Goal: Transaction & Acquisition: Purchase product/service

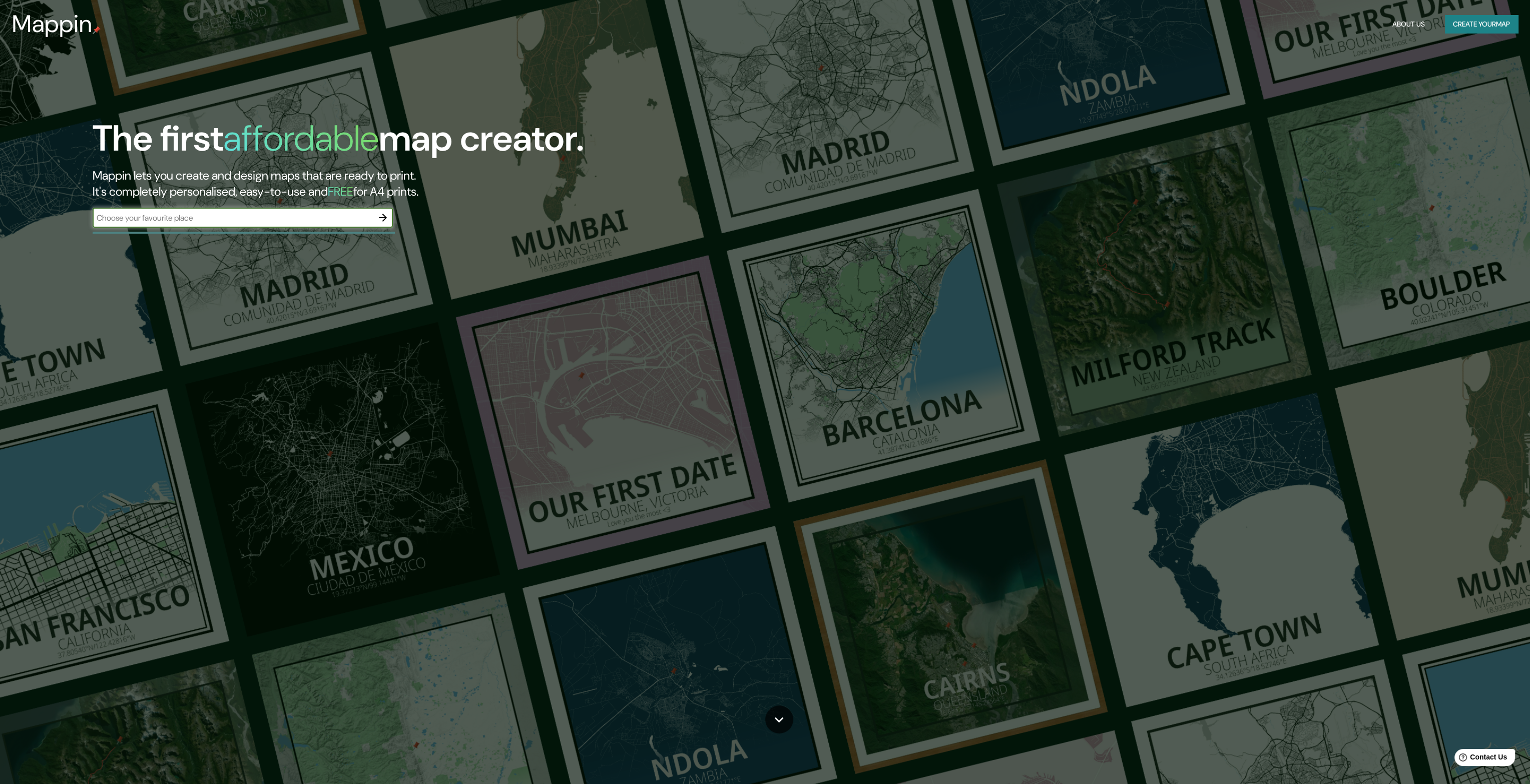
click at [295, 224] on div "​" at bounding box center [242, 218] width 300 height 20
click at [222, 215] on input "text" at bounding box center [233, 218] width 281 height 11
paste input "8-10 [GEOGRAPHIC_DATA]"
type input "8-10 [GEOGRAPHIC_DATA]"
click at [383, 216] on icon "button" at bounding box center [383, 218] width 12 height 12
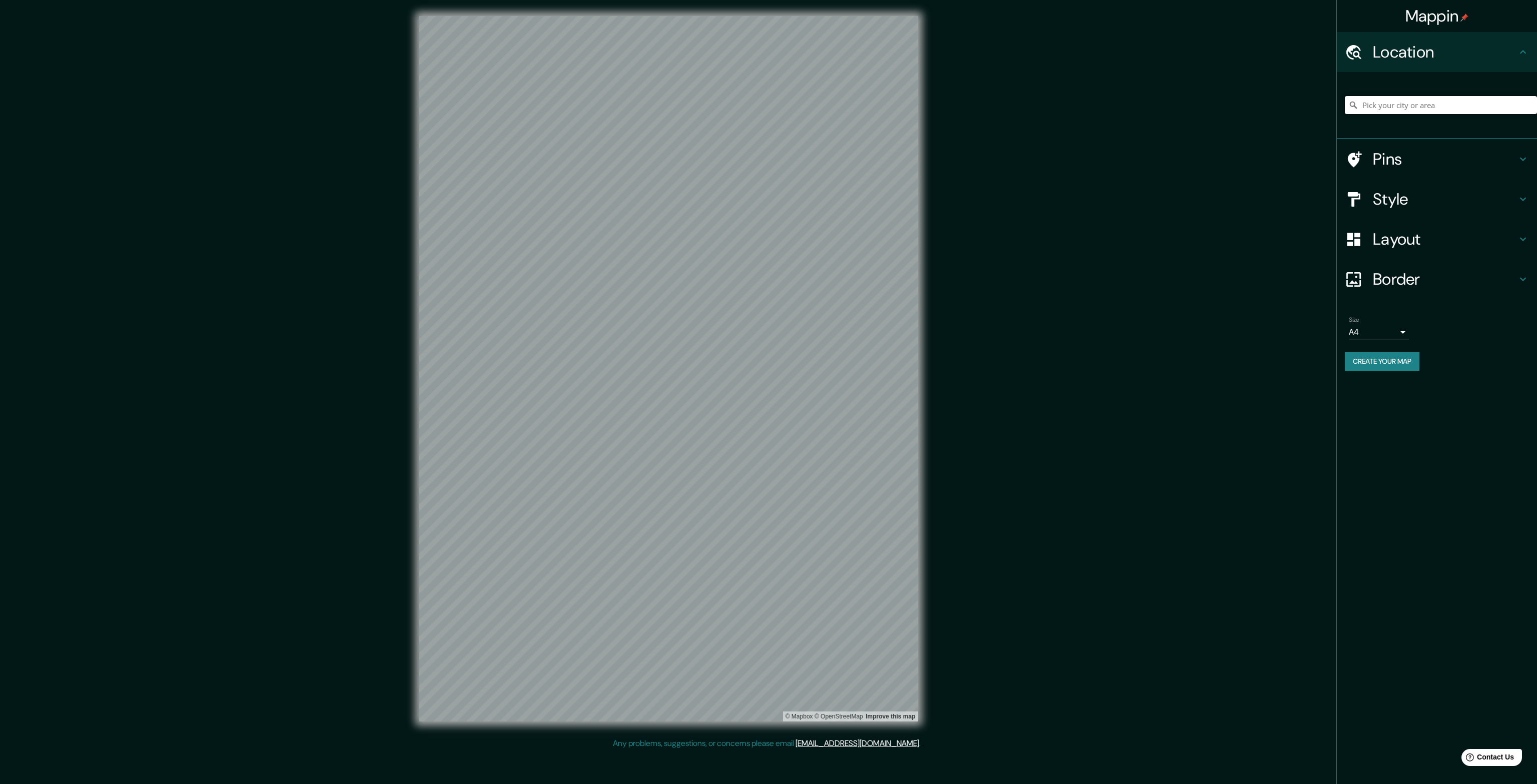
click at [1405, 107] on input "Pick your city or area" at bounding box center [1441, 105] width 192 height 18
click at [1207, 289] on div "Mappin Location Pins Style Layout Border Choose a border. Hint : you can make l…" at bounding box center [768, 376] width 1537 height 754
click at [1209, 432] on div "Mappin Location Pins Style Layout Border Choose a border. Hint : you can make l…" at bounding box center [768, 376] width 1537 height 754
drag, startPoint x: 126, startPoint y: 76, endPoint x: 11, endPoint y: 1, distance: 137.3
click at [116, 71] on div "Mappin Location Pins Style Layout Border Choose a border. Hint : you can make l…" at bounding box center [768, 376] width 1537 height 754
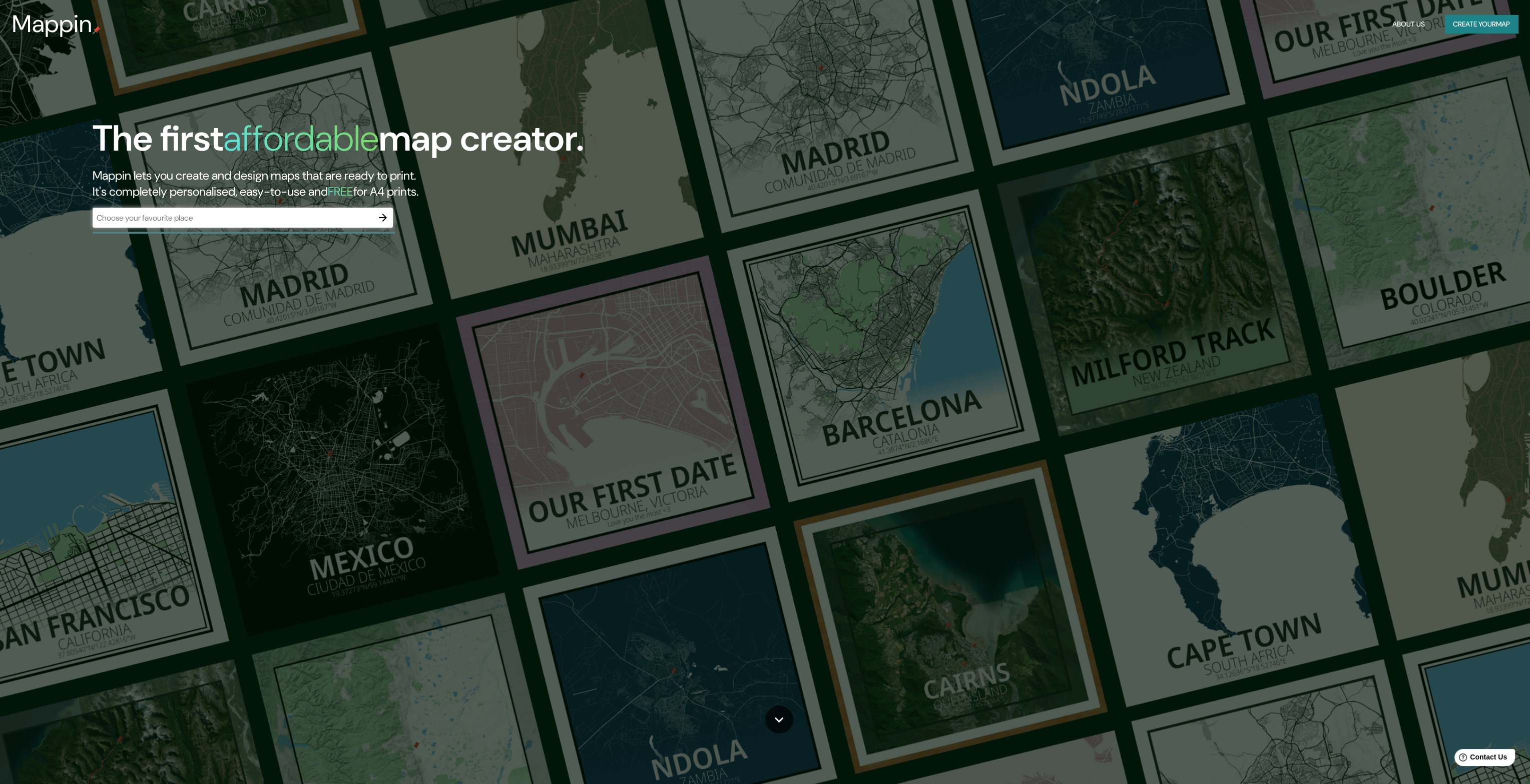
click at [204, 224] on div "​" at bounding box center [242, 218] width 300 height 20
click at [216, 221] on input "text" at bounding box center [233, 218] width 281 height 11
click at [377, 223] on icon "button" at bounding box center [383, 218] width 12 height 12
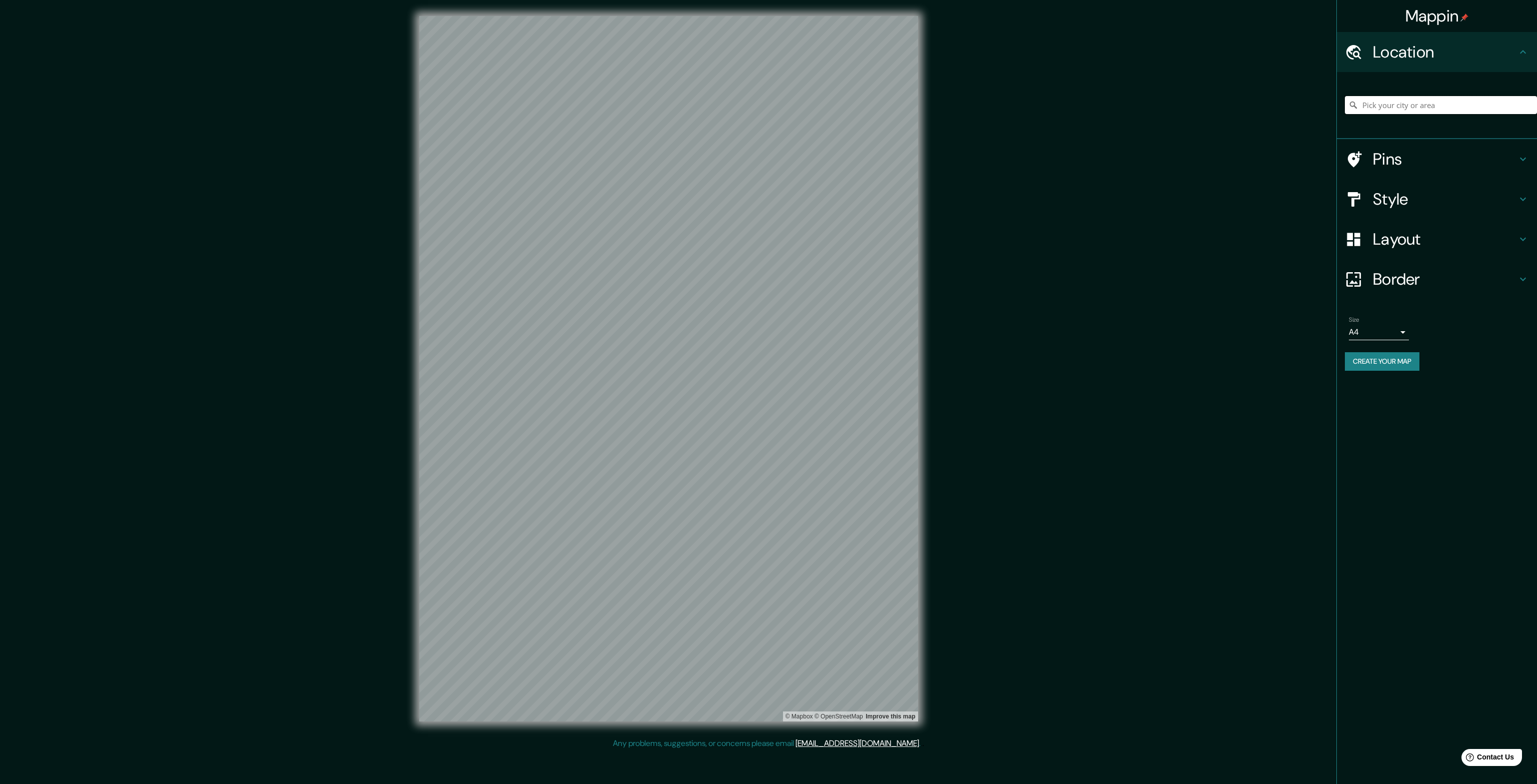
click at [1396, 111] on input "Pick your city or area" at bounding box center [1441, 105] width 192 height 18
paste input "8-10 [GEOGRAPHIC_DATA]"
click at [1443, 107] on input "[GEOGRAPHIC_DATA], [GEOGRAPHIC_DATA]" at bounding box center [1441, 105] width 192 height 18
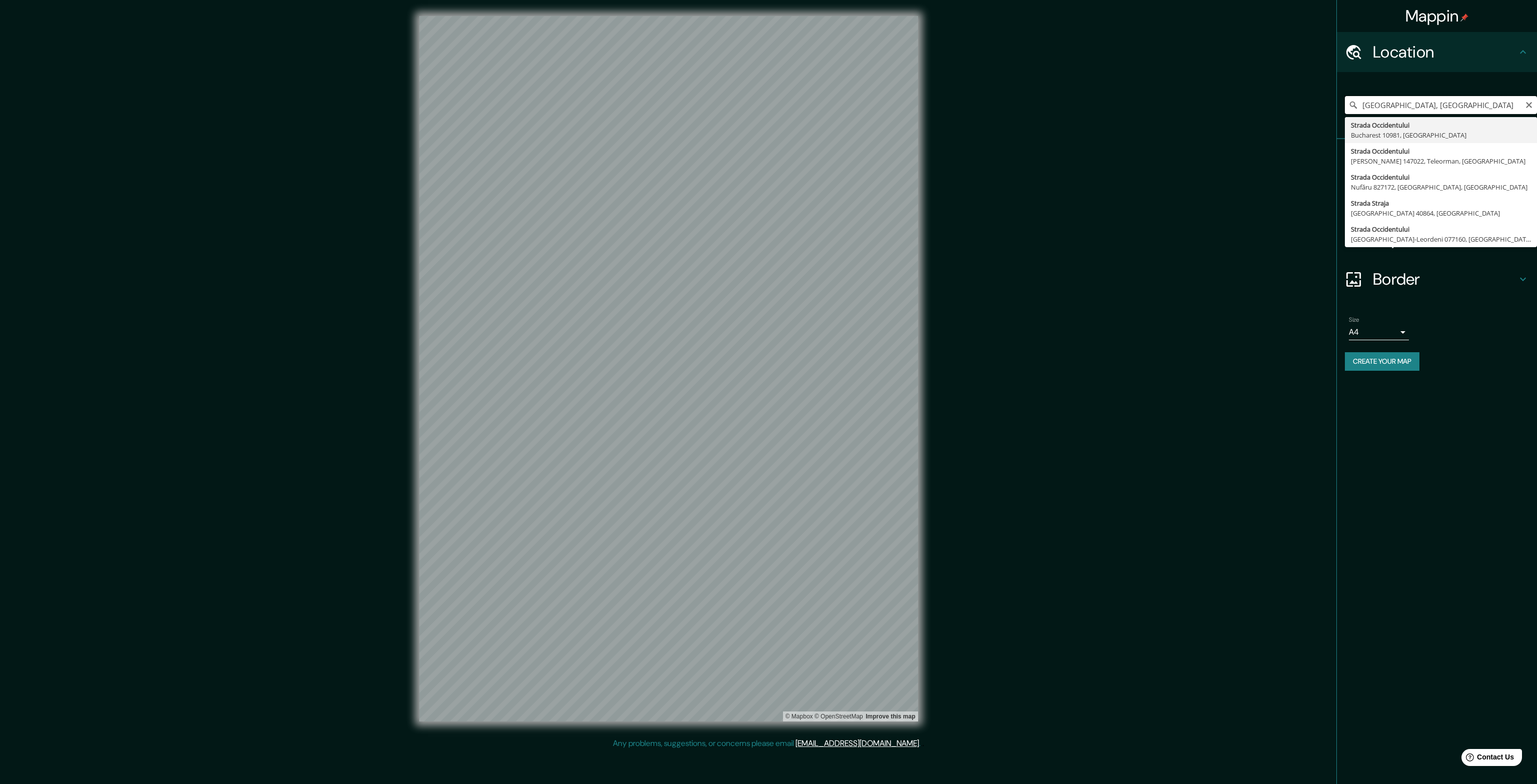
paste input "8-10 [GEOGRAPHIC_DATA]"
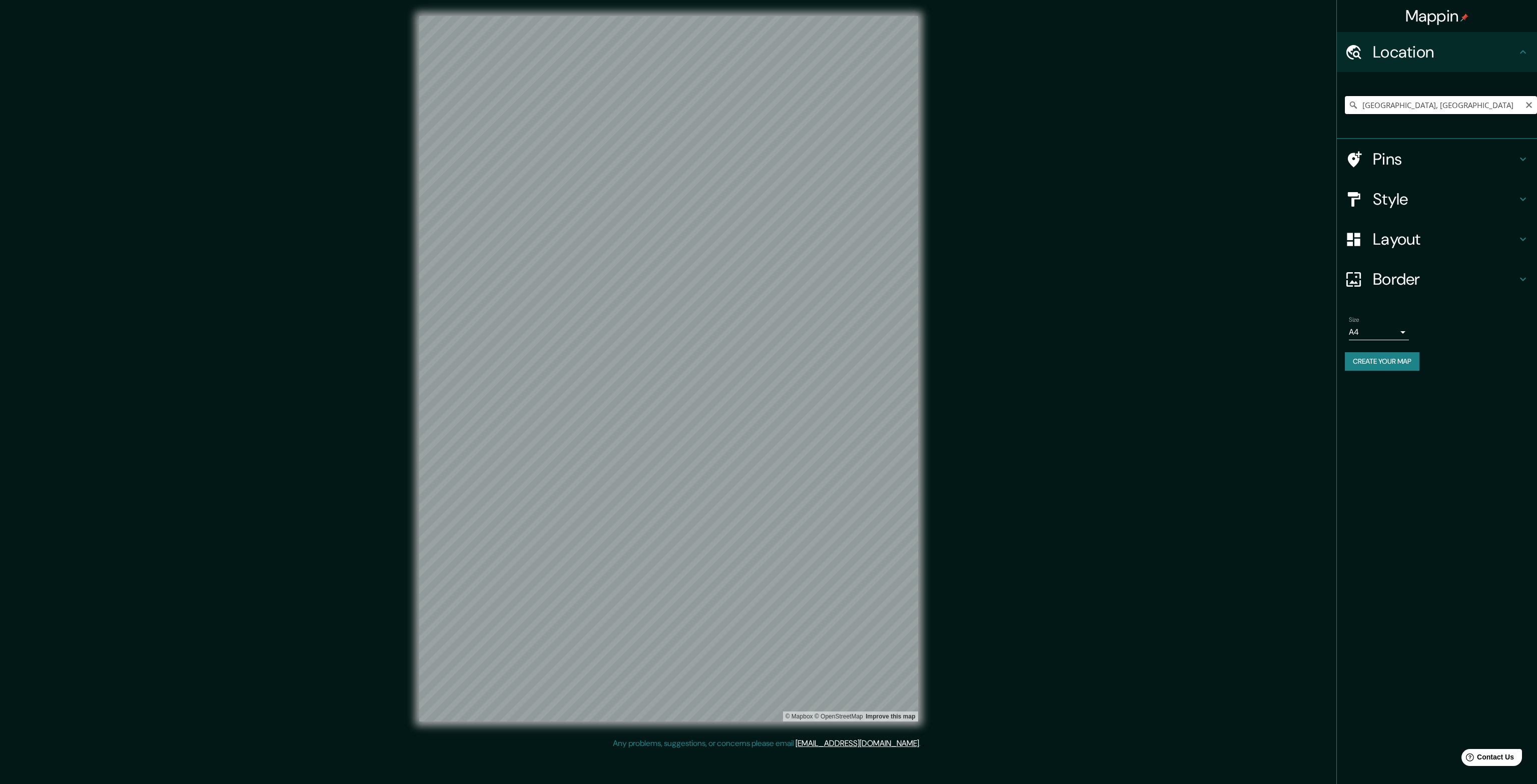
click at [1459, 106] on input "[GEOGRAPHIC_DATA], [GEOGRAPHIC_DATA]" at bounding box center [1441, 105] width 192 height 18
click at [1430, 105] on input "[GEOGRAPHIC_DATA], [GEOGRAPHIC_DATA]" at bounding box center [1441, 105] width 192 height 18
click at [1433, 104] on input "[GEOGRAPHIC_DATA], [GEOGRAPHIC_DATA]" at bounding box center [1441, 105] width 192 height 18
click at [1431, 104] on input "[GEOGRAPHIC_DATA], [GEOGRAPHIC_DATA]" at bounding box center [1441, 105] width 192 height 18
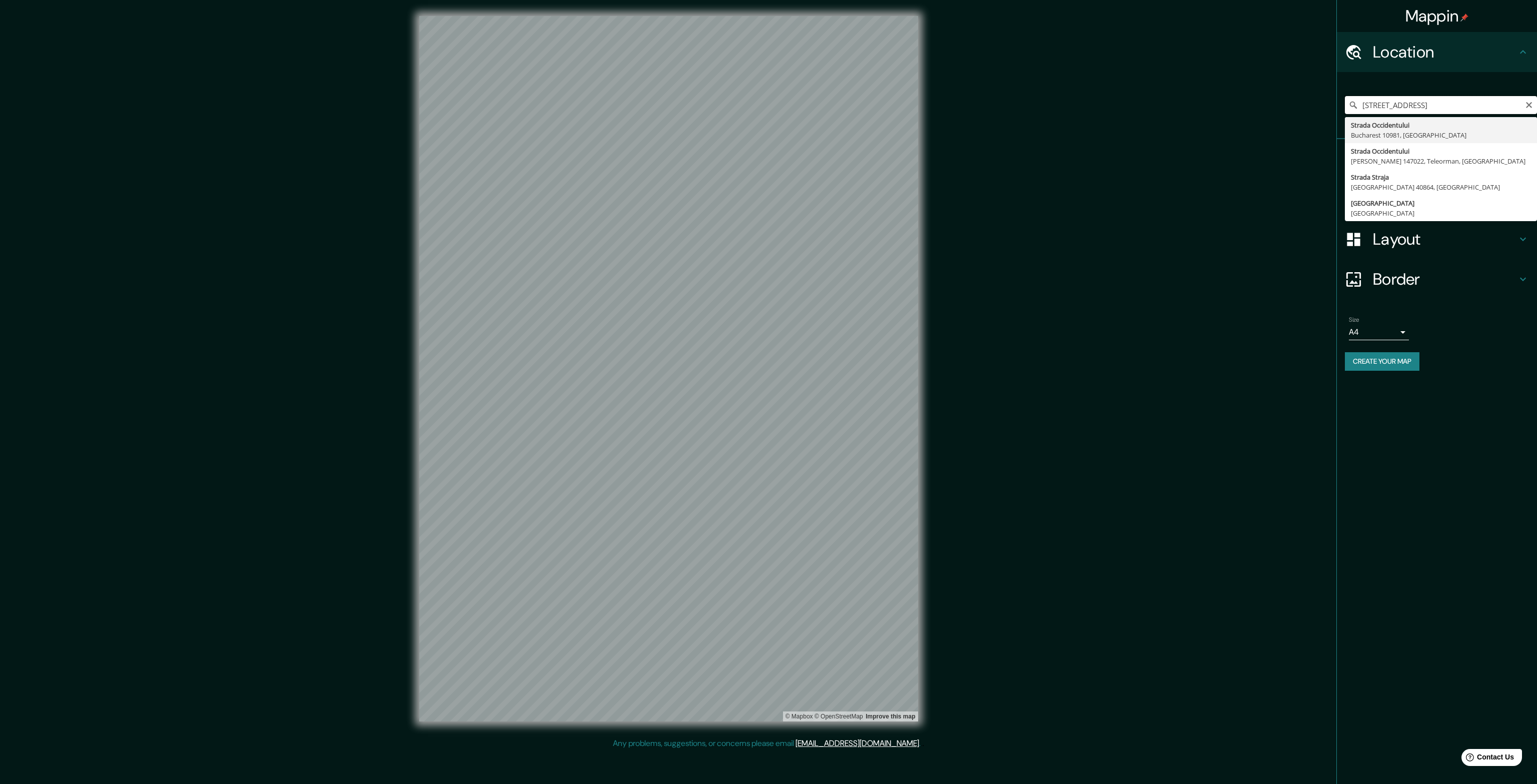
type input "[GEOGRAPHIC_DATA], [GEOGRAPHIC_DATA]"
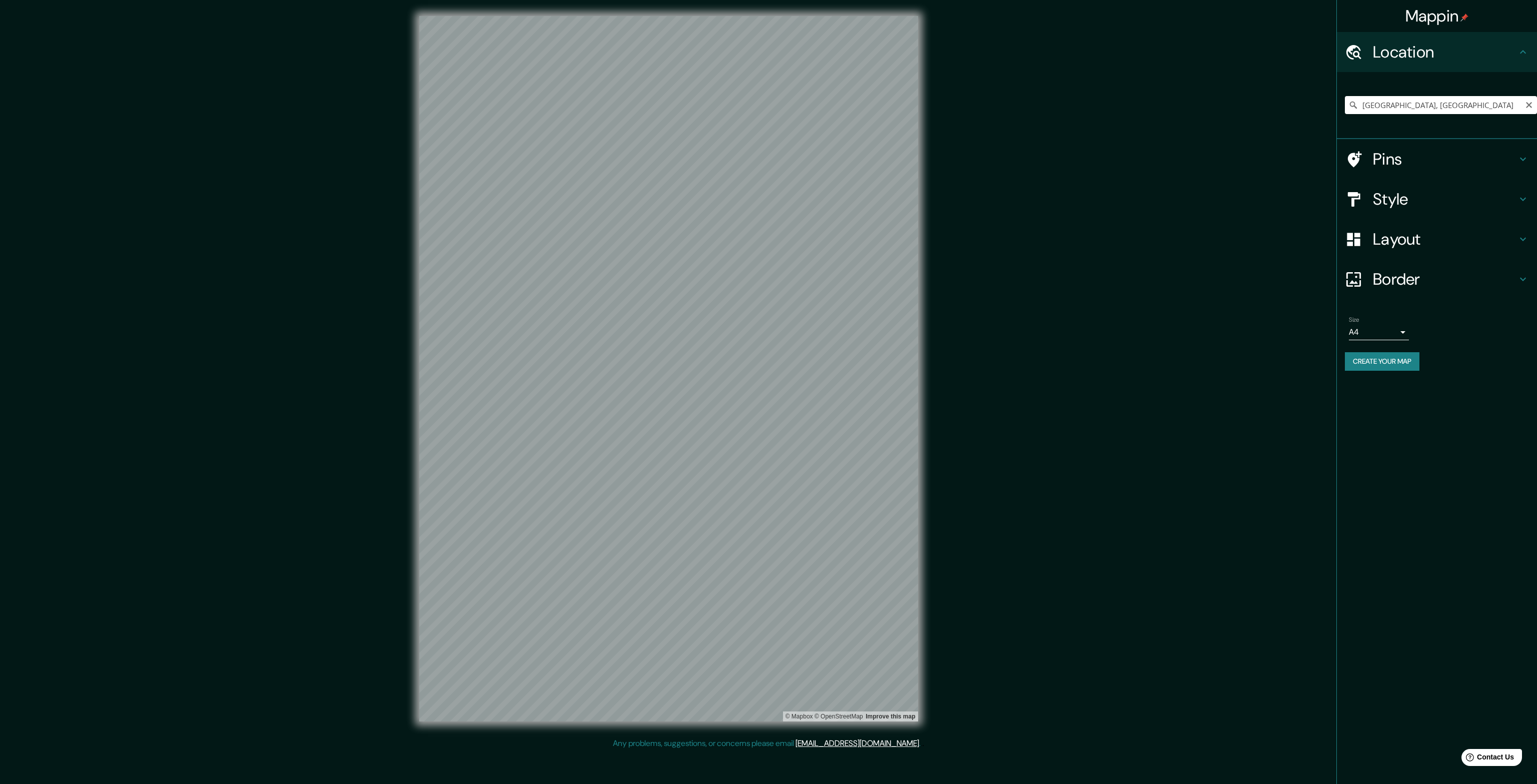
click at [1411, 203] on h4 "Style" at bounding box center [1445, 199] width 144 height 20
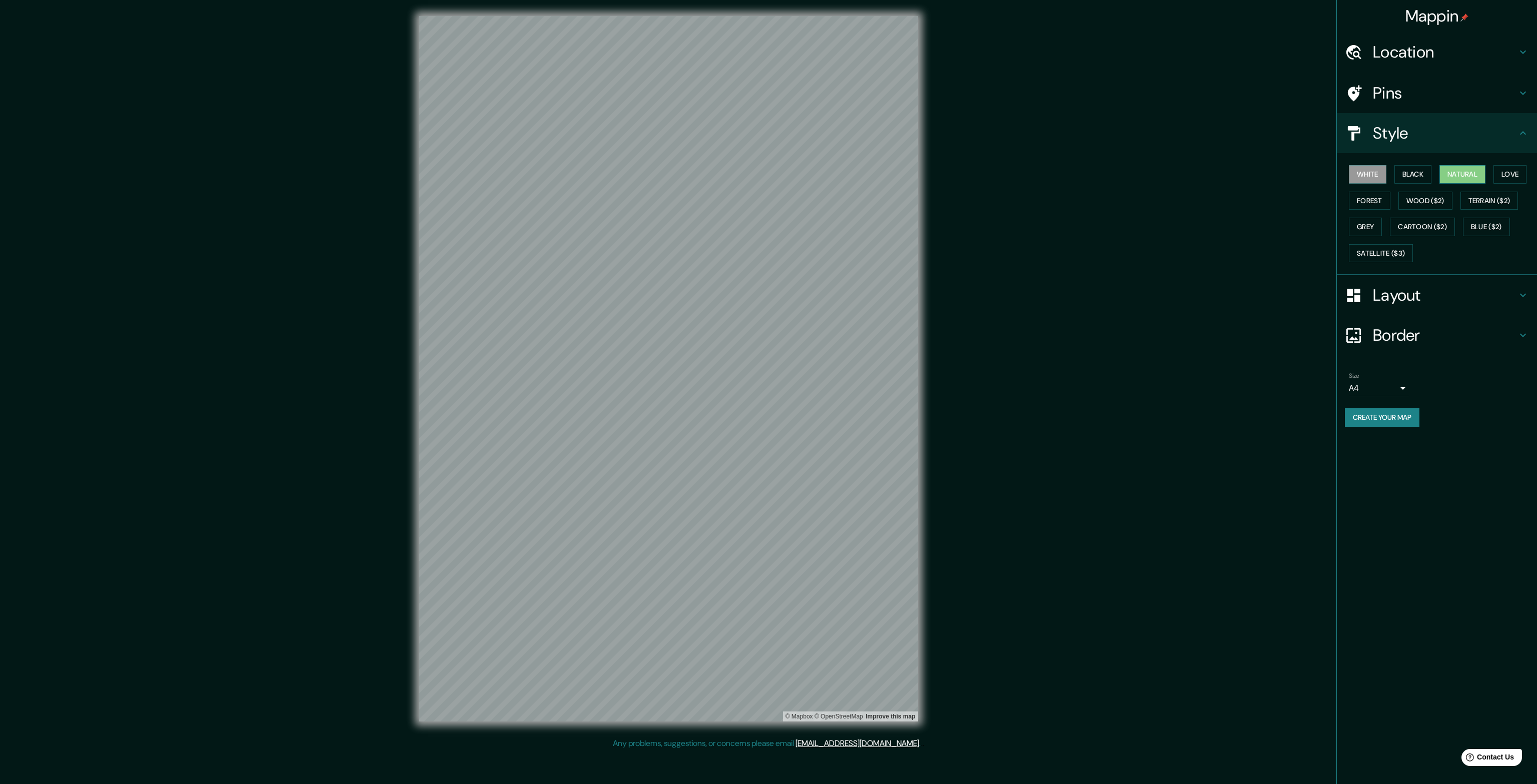
click at [1461, 174] on button "Natural" at bounding box center [1462, 174] width 46 height 18
click at [1398, 252] on button "Satellite ($3)" at bounding box center [1381, 253] width 64 height 18
click at [1451, 172] on button "Natural" at bounding box center [1462, 174] width 46 height 18
click at [1430, 288] on h4 "Layout" at bounding box center [1445, 295] width 144 height 20
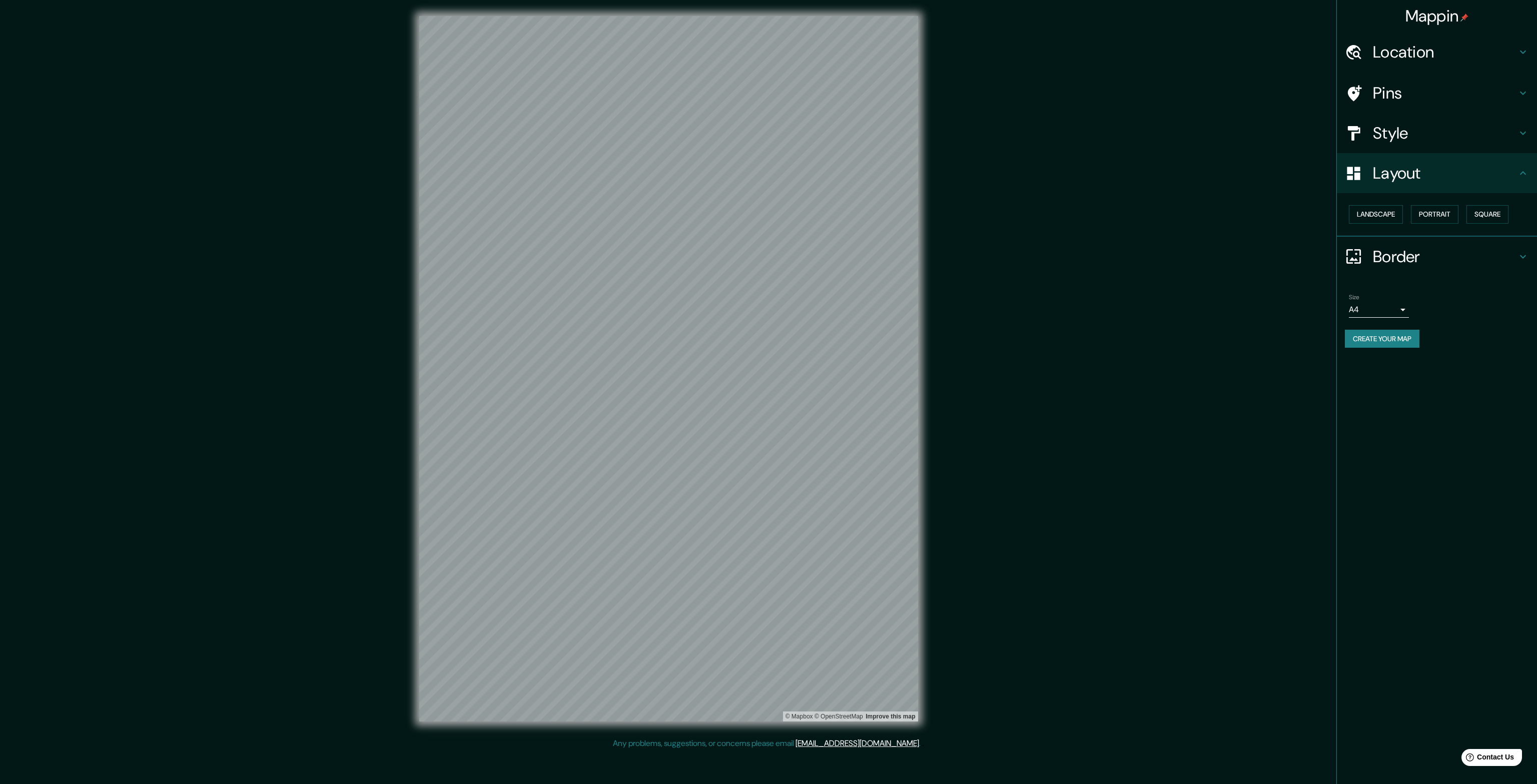
click at [1408, 260] on h4 "Border" at bounding box center [1445, 257] width 144 height 20
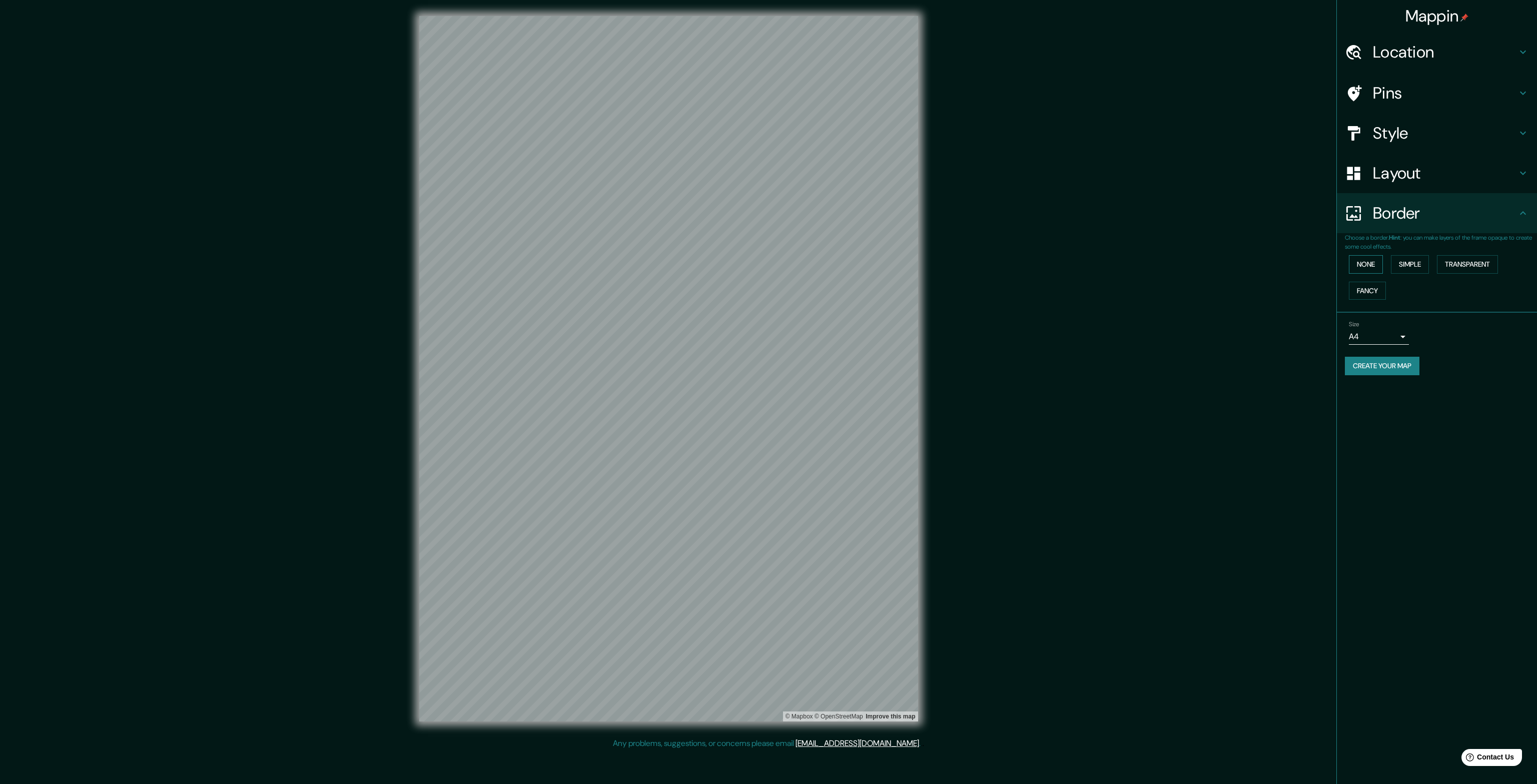
click at [1371, 262] on button "None" at bounding box center [1366, 264] width 34 height 18
click at [1371, 265] on button "None" at bounding box center [1366, 264] width 34 height 18
click at [1365, 262] on button "None" at bounding box center [1366, 264] width 34 height 18
click at [1417, 91] on h4 "Pins" at bounding box center [1445, 93] width 144 height 20
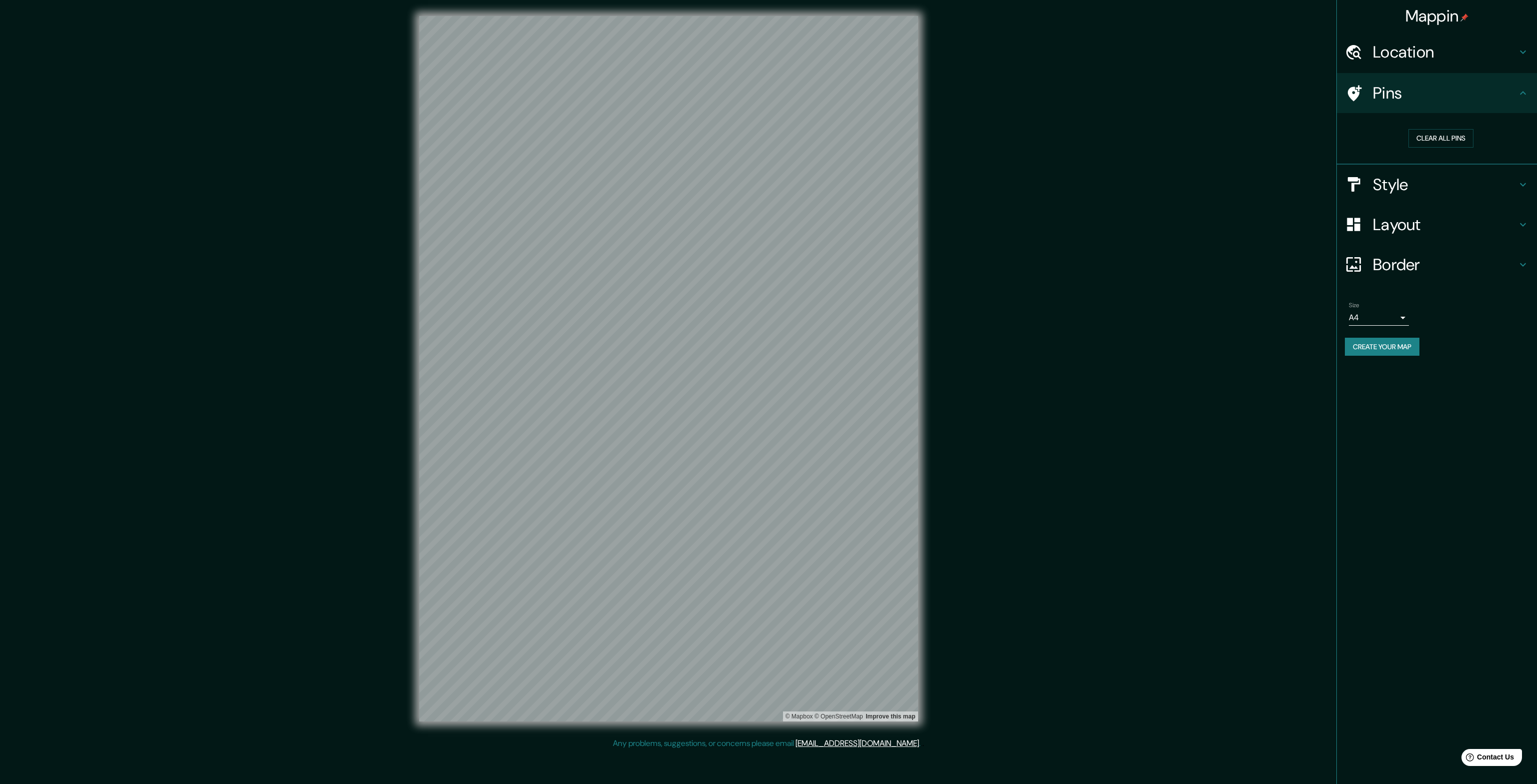
click at [1405, 45] on h4 "Location" at bounding box center [1445, 52] width 144 height 20
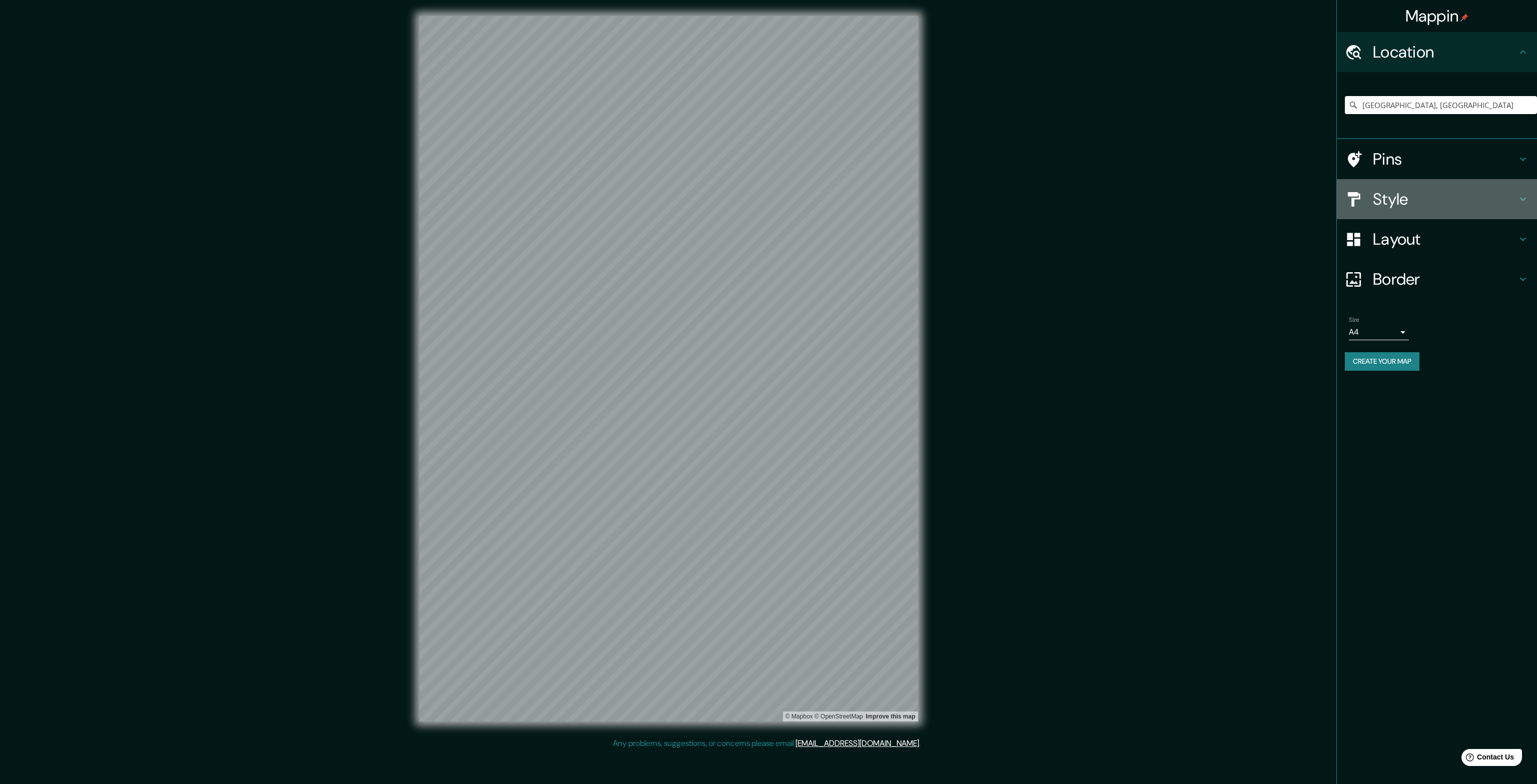
click at [1390, 194] on h4 "Style" at bounding box center [1445, 199] width 144 height 20
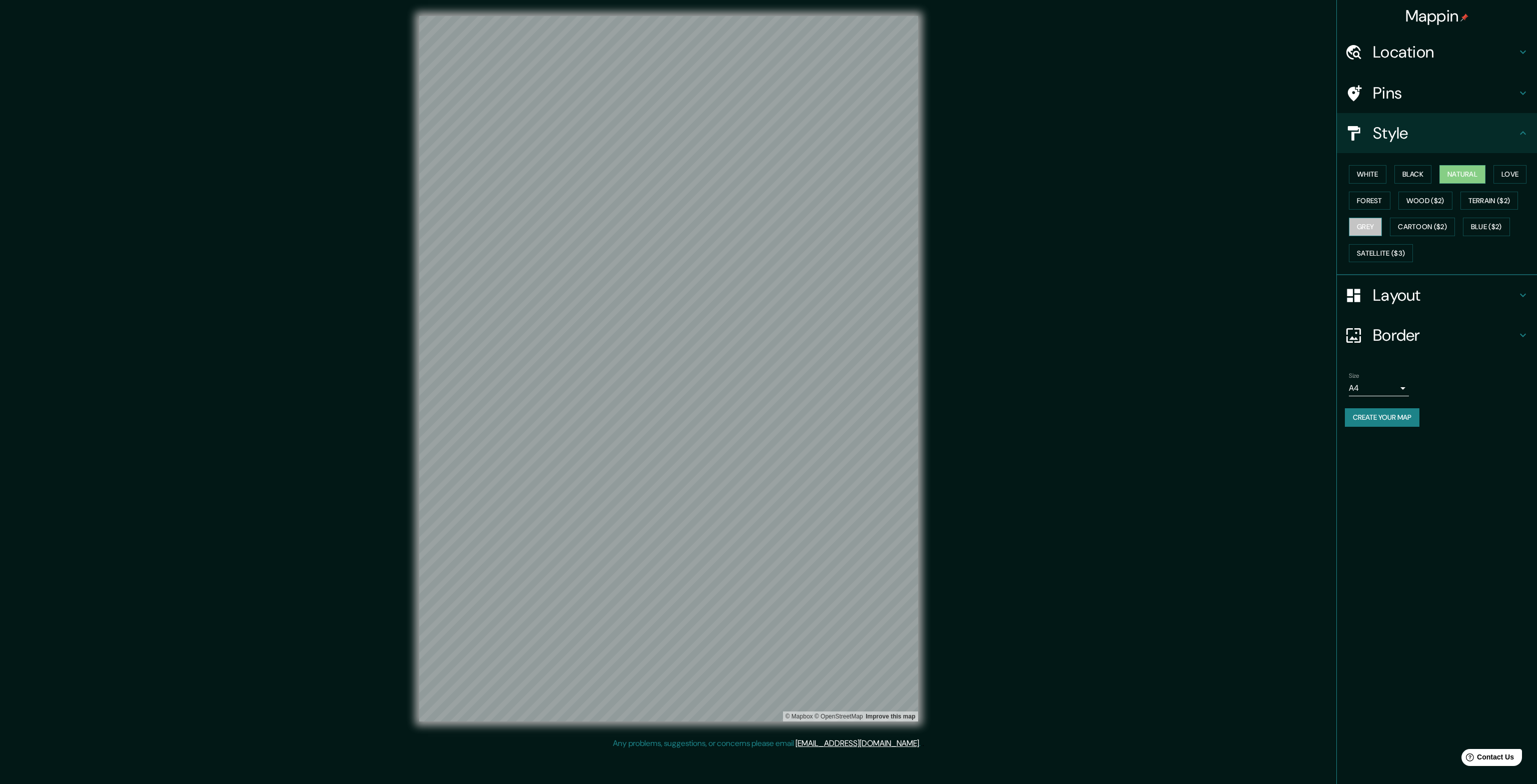
click at [1371, 223] on button "Grey" at bounding box center [1365, 227] width 33 height 18
click at [1470, 173] on button "Natural" at bounding box center [1462, 174] width 46 height 18
click at [1425, 291] on h4 "Layout" at bounding box center [1445, 295] width 144 height 20
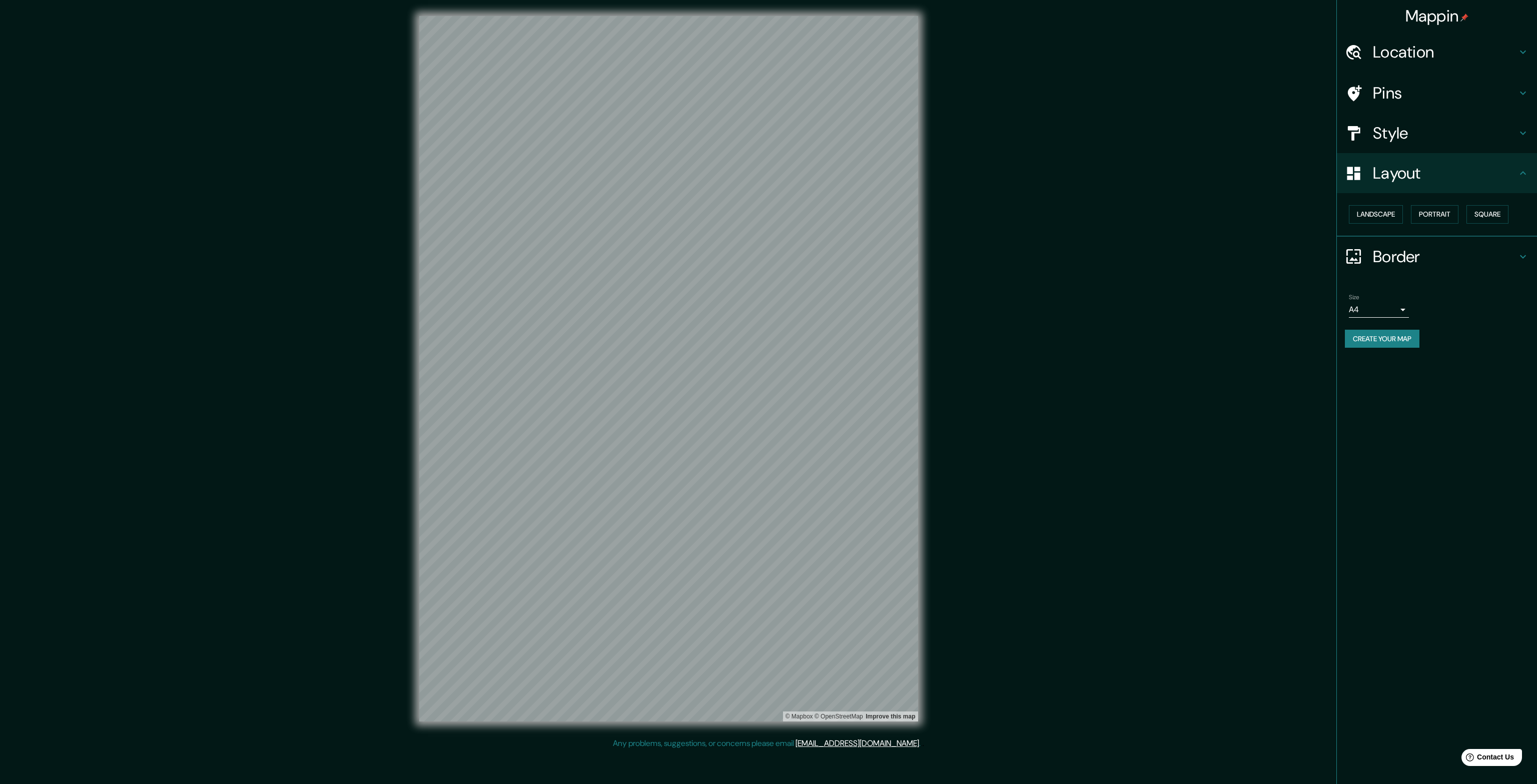
click at [1397, 258] on h4 "Border" at bounding box center [1445, 257] width 144 height 20
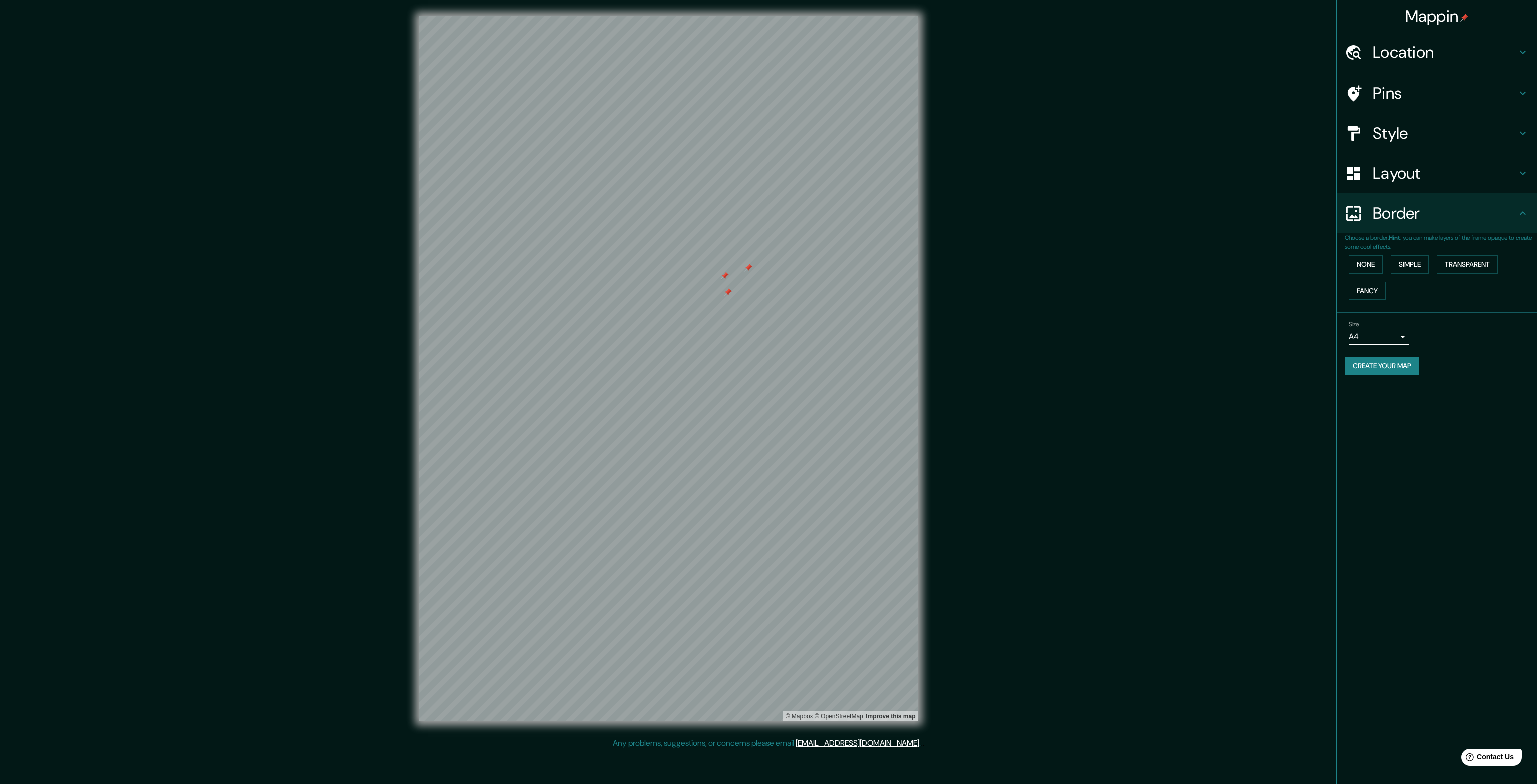
click at [728, 291] on div at bounding box center [727, 292] width 8 height 8
click at [748, 268] on div at bounding box center [748, 267] width 8 height 8
drag, startPoint x: 693, startPoint y: 271, endPoint x: 699, endPoint y: 292, distance: 21.8
click at [699, 292] on div at bounding box center [699, 290] width 8 height 8
click at [699, 288] on div at bounding box center [697, 288] width 8 height 8
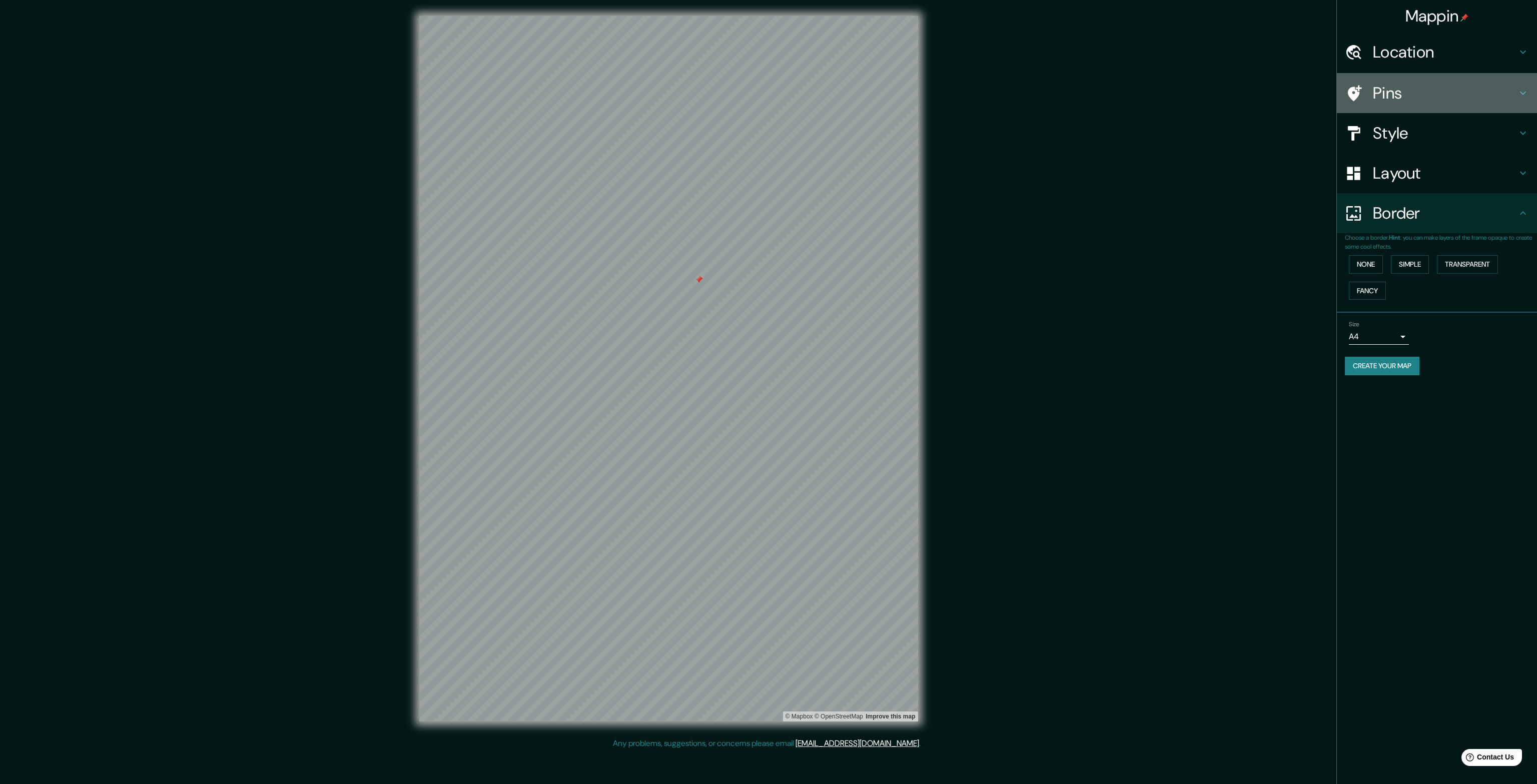
click at [1417, 91] on h4 "Pins" at bounding box center [1445, 93] width 144 height 20
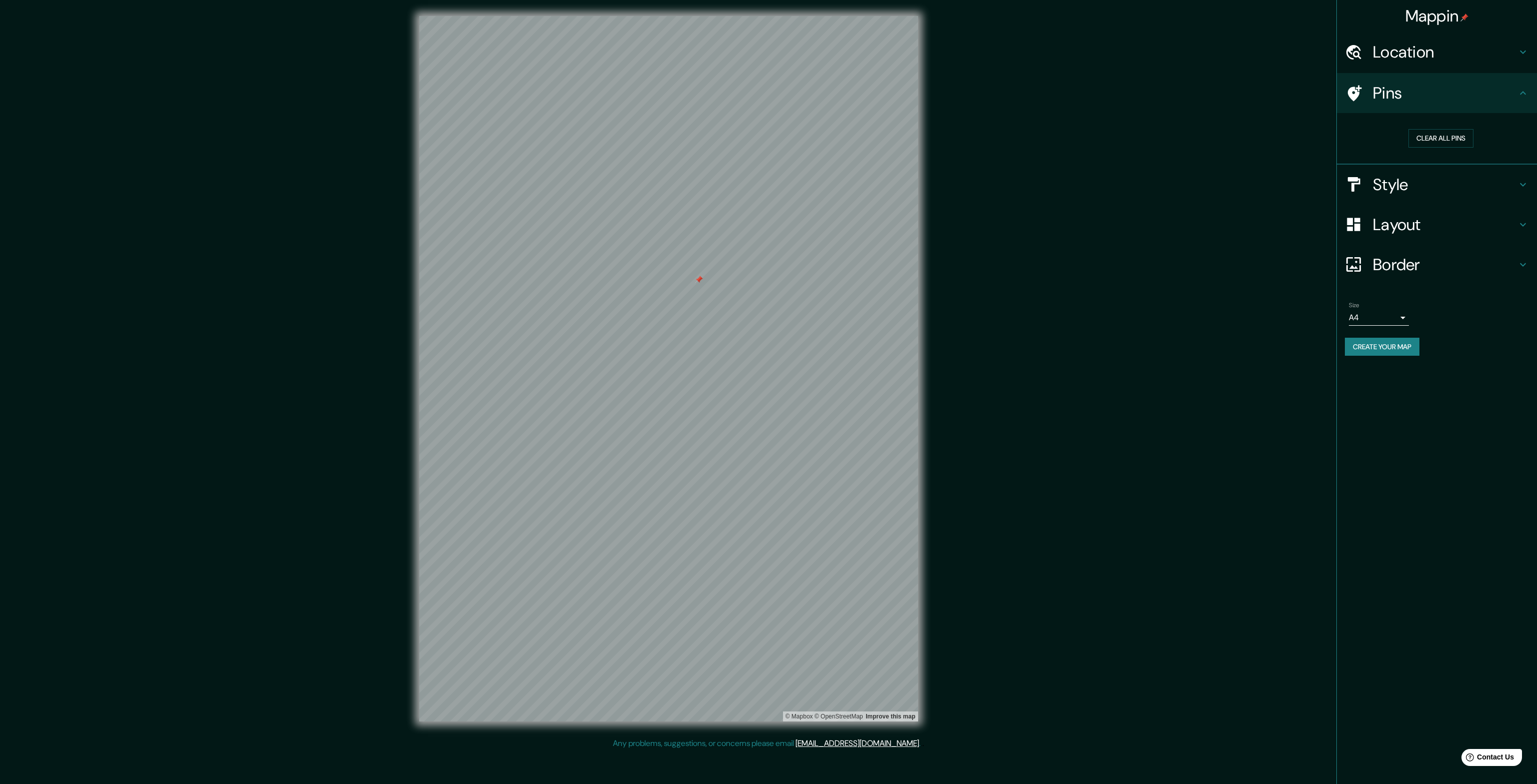
click at [1413, 218] on h4 "Layout" at bounding box center [1445, 225] width 144 height 20
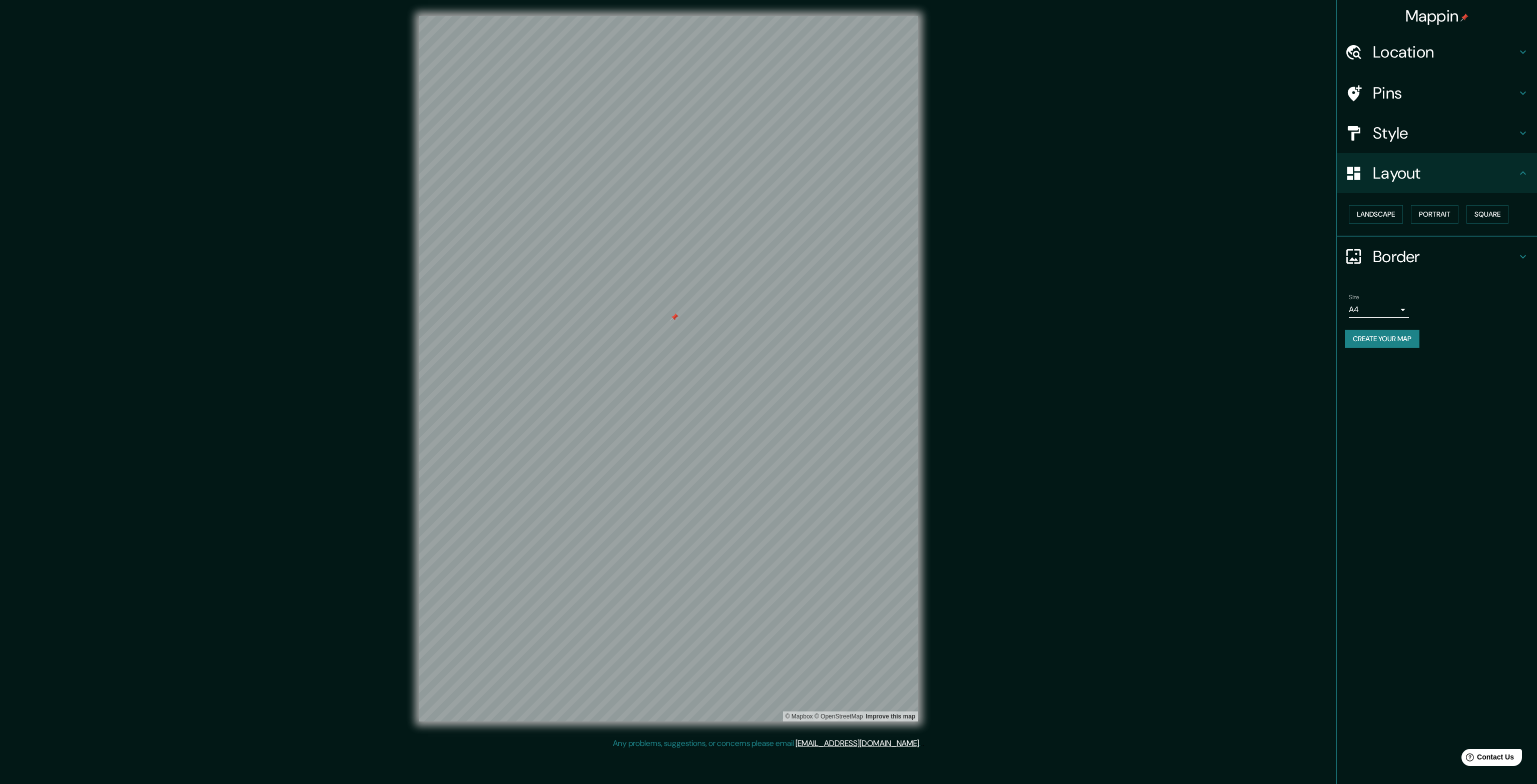
click at [1390, 298] on div "Size A4 single" at bounding box center [1379, 305] width 60 height 24
click at [1397, 341] on button "Create your map" at bounding box center [1382, 339] width 75 height 18
click at [1393, 308] on body "Mappin Location [STREET_ADDRESS] Strada Occidentului Bogdana [GEOGRAPHIC_DATA],…" at bounding box center [768, 392] width 1537 height 784
click at [1439, 316] on div at bounding box center [768, 392] width 1537 height 784
click at [1422, 90] on h4 "Pins" at bounding box center [1445, 93] width 144 height 20
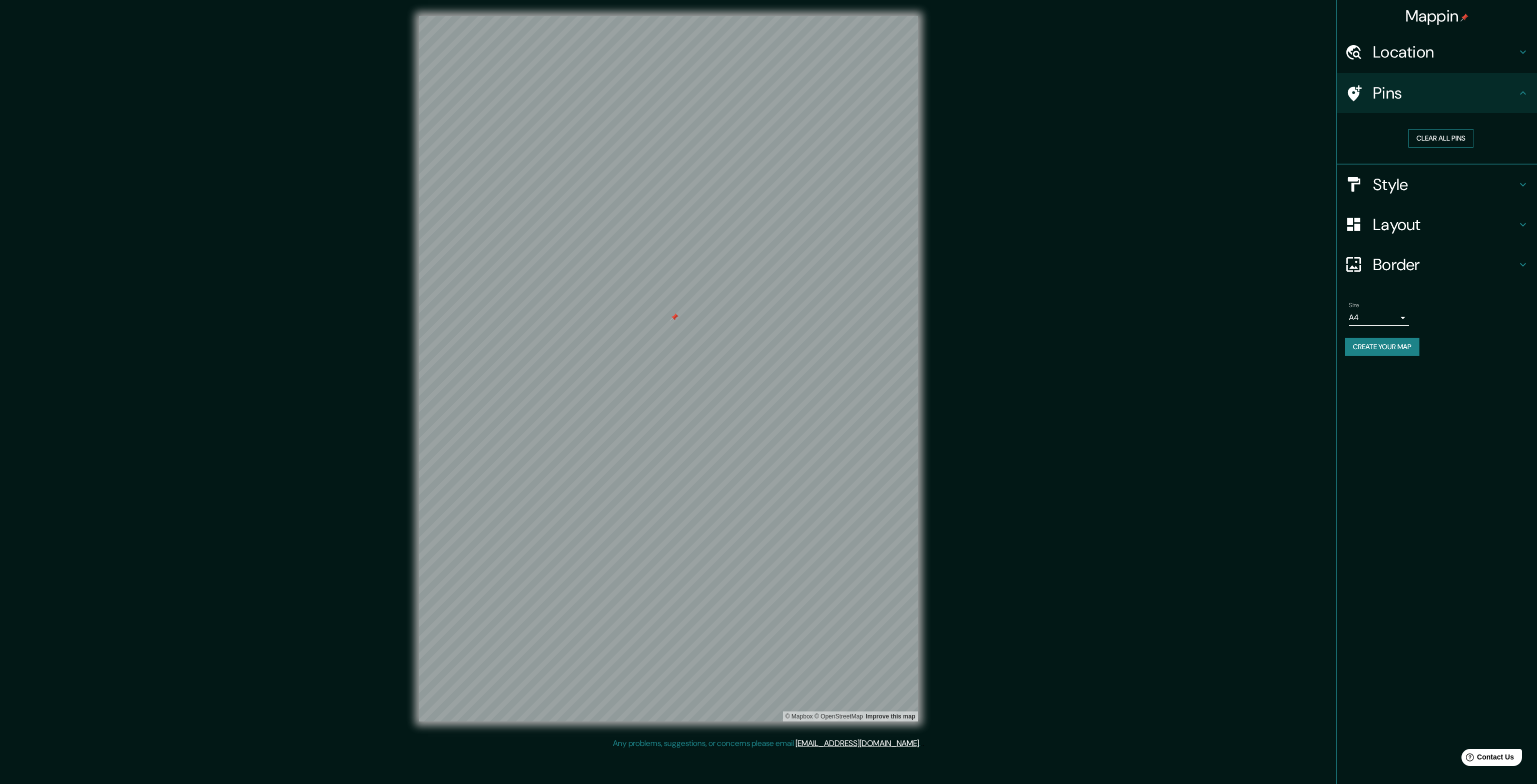
click at [1433, 134] on button "Clear all pins" at bounding box center [1440, 138] width 65 height 18
click at [1441, 172] on div "Style" at bounding box center [1437, 184] width 200 height 40
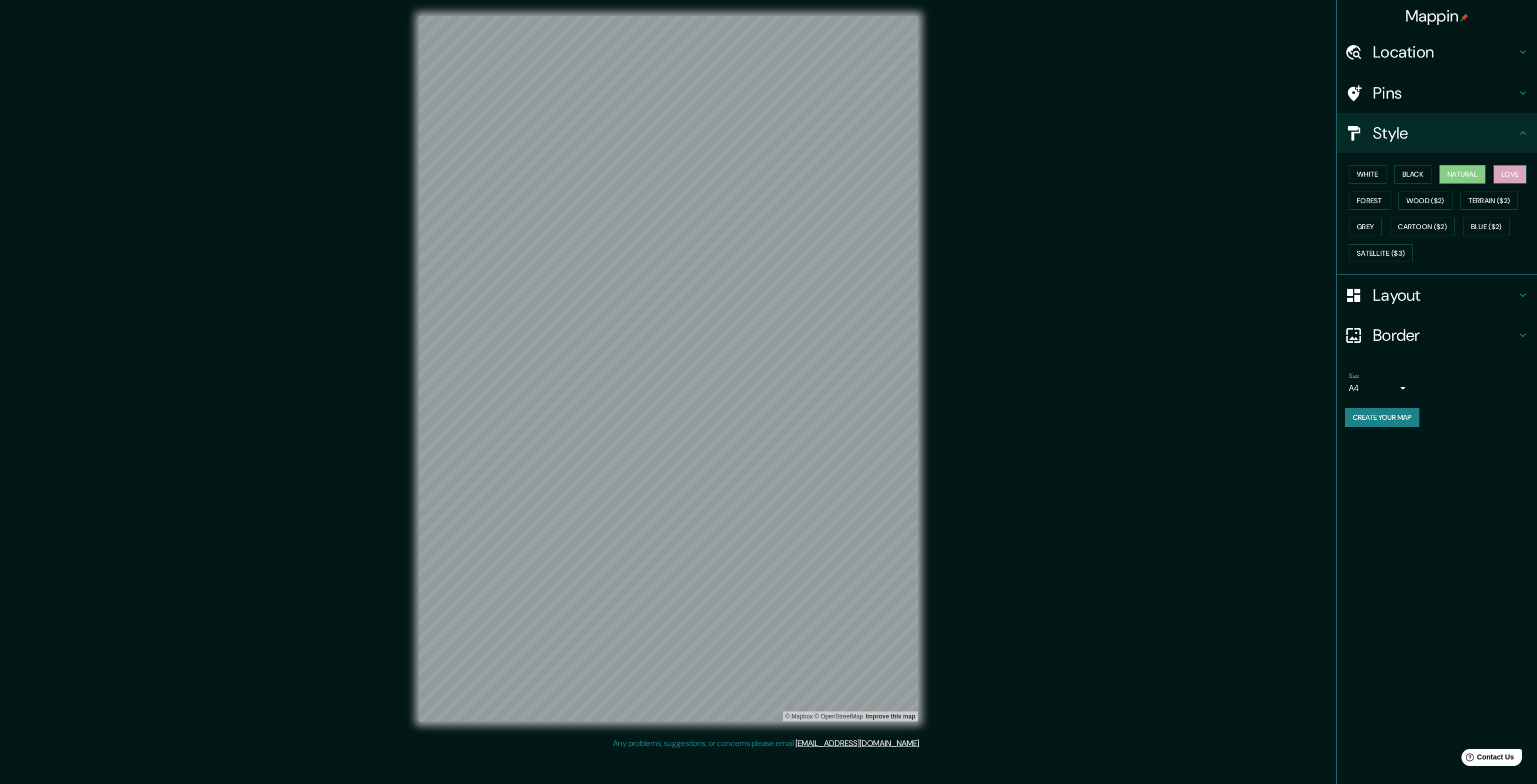
click at [1507, 174] on button "Love" at bounding box center [1510, 174] width 33 height 18
click at [1371, 198] on button "Forest" at bounding box center [1370, 200] width 42 height 18
click at [1414, 202] on button "Wood ($2)" at bounding box center [1425, 200] width 54 height 18
click at [1483, 200] on button "Terrain ($2)" at bounding box center [1489, 200] width 58 height 18
click at [1439, 199] on button "Wood ($2)" at bounding box center [1425, 200] width 54 height 18
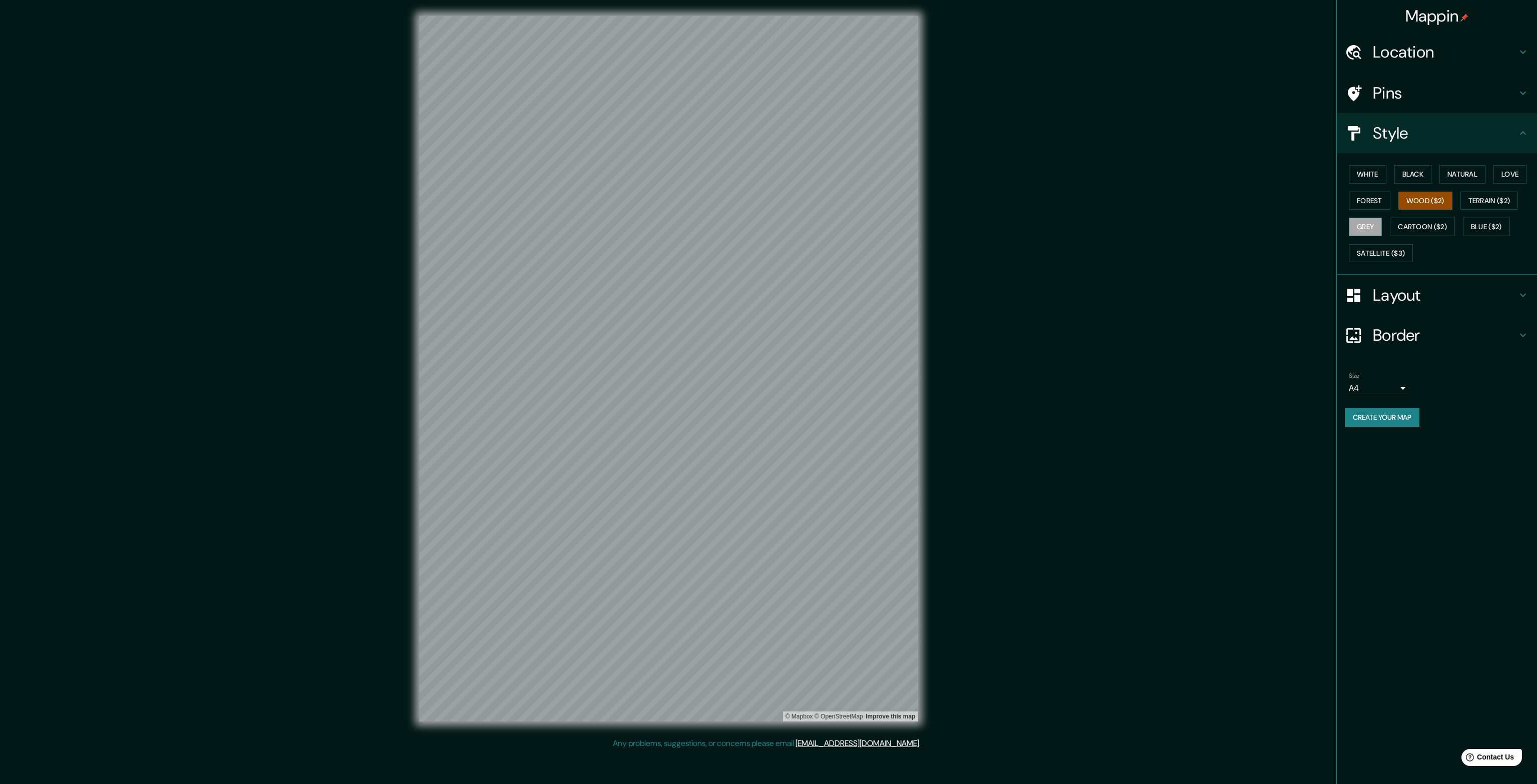
click at [1374, 225] on button "Grey" at bounding box center [1365, 227] width 33 height 18
click at [1411, 226] on button "Cartoon ($2)" at bounding box center [1422, 227] width 65 height 18
click at [1482, 224] on button "Blue ($2)" at bounding box center [1486, 227] width 47 height 18
click at [1388, 255] on button "Satellite ($3)" at bounding box center [1381, 253] width 64 height 18
click at [1431, 237] on div "White Black Natural Love Forest Wood ($2) Terrain ($2) Grey Cartoon ($2) Blue (…" at bounding box center [1441, 214] width 192 height 105
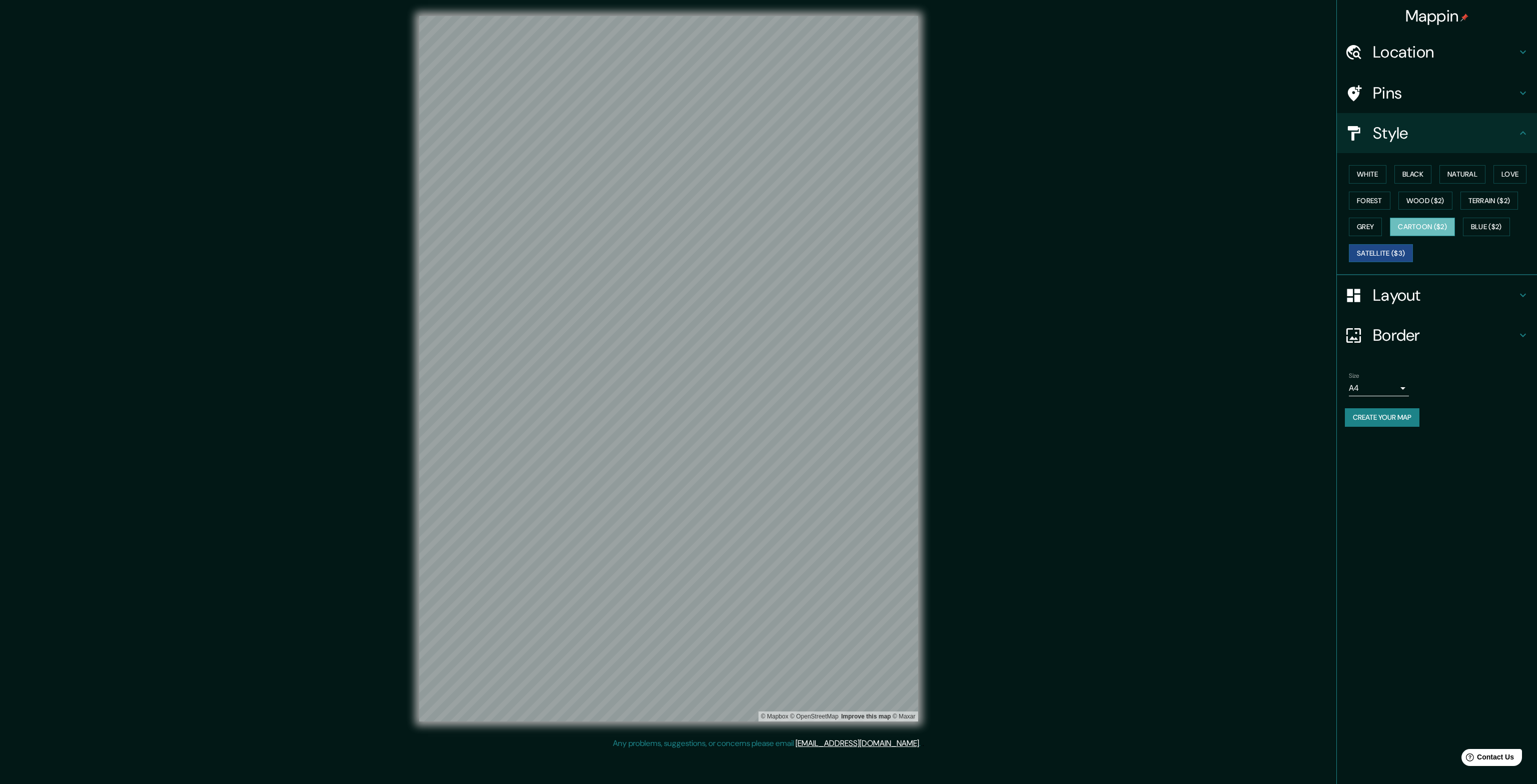
click at [1433, 230] on button "Cartoon ($2)" at bounding box center [1422, 227] width 65 height 18
click at [1370, 175] on button "White" at bounding box center [1368, 174] width 38 height 18
click at [1449, 184] on div "White Black Natural Love Forest Wood ($2) Terrain ($2) Grey Cartoon ($2) Blue (…" at bounding box center [1441, 214] width 192 height 105
click at [1456, 178] on button "Natural" at bounding box center [1462, 174] width 46 height 18
click at [1504, 166] on button "Love" at bounding box center [1510, 174] width 33 height 18
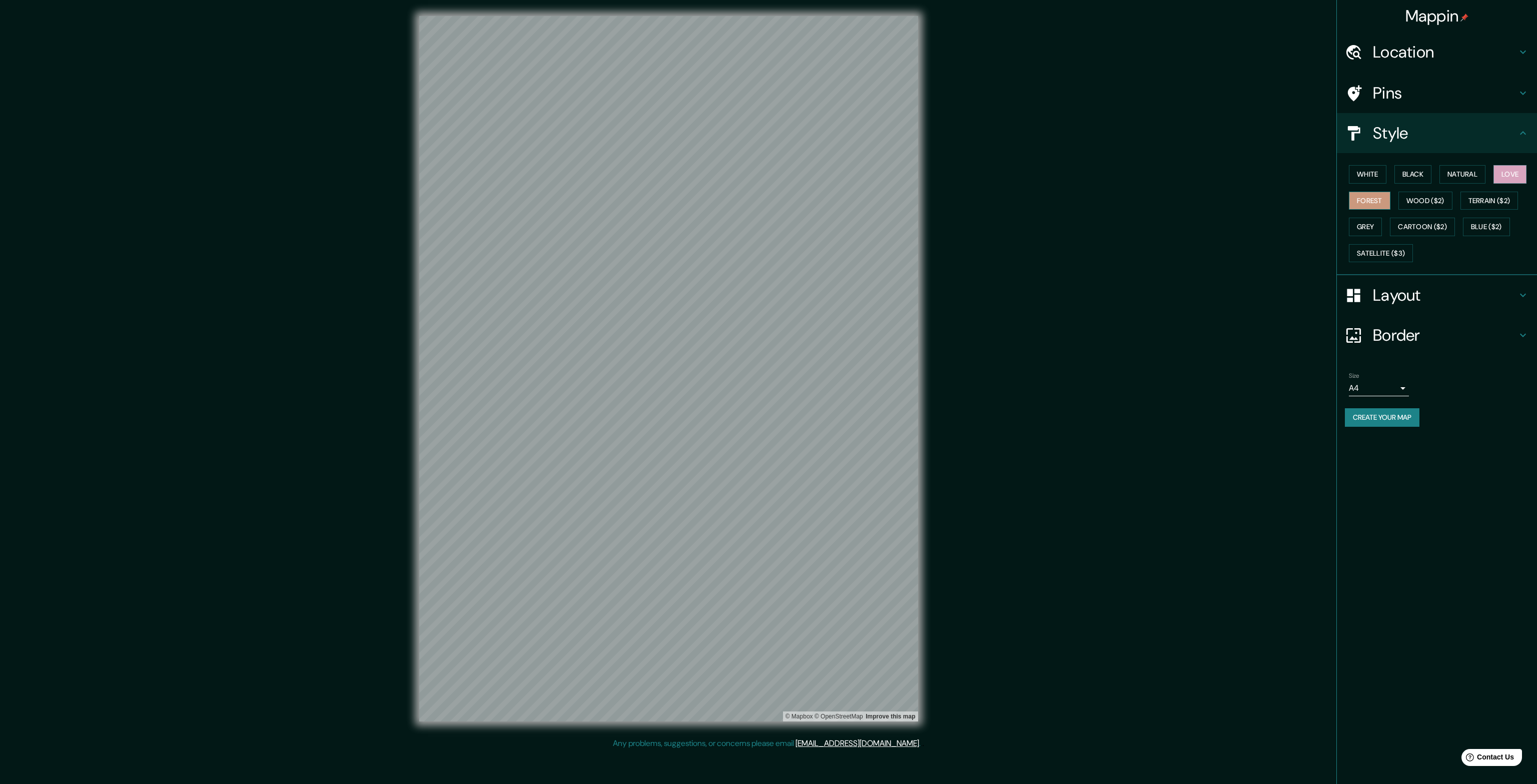
click at [1381, 202] on button "Forest" at bounding box center [1370, 200] width 42 height 18
click at [1414, 202] on button "Wood ($2)" at bounding box center [1425, 200] width 54 height 18
click at [1499, 201] on button "Terrain ($2)" at bounding box center [1489, 200] width 58 height 18
click at [1485, 226] on button "Blue ($2)" at bounding box center [1486, 227] width 47 height 18
click at [1434, 228] on button "Cartoon ($2)" at bounding box center [1422, 227] width 65 height 18
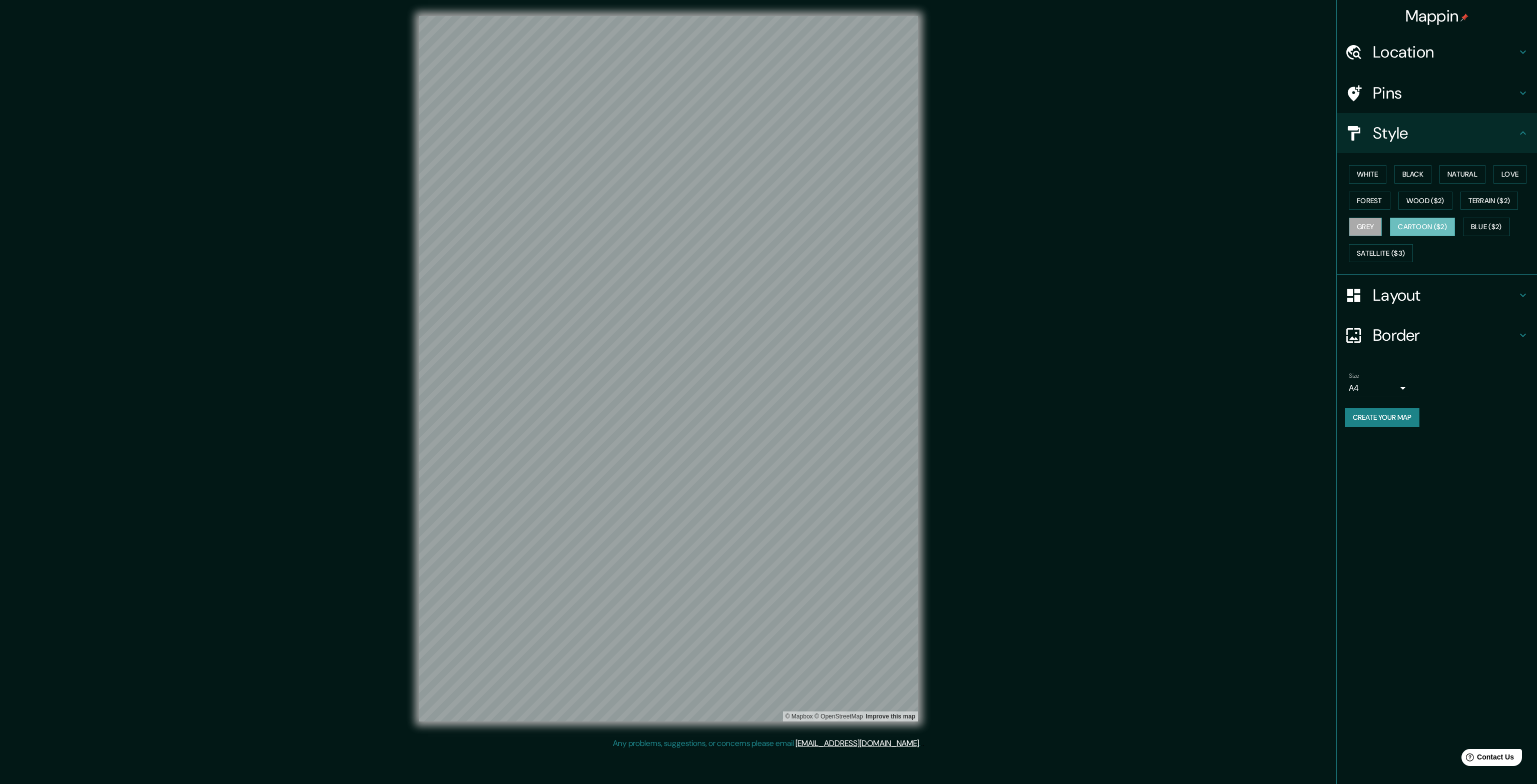
click at [1380, 227] on button "Grey" at bounding box center [1365, 227] width 33 height 18
click at [1517, 175] on button "Love" at bounding box center [1510, 174] width 33 height 18
click at [1364, 202] on button "Forest" at bounding box center [1370, 200] width 42 height 18
click at [1393, 418] on button "Create your map" at bounding box center [1382, 417] width 75 height 18
click at [1431, 291] on h4 "Layout" at bounding box center [1445, 295] width 144 height 20
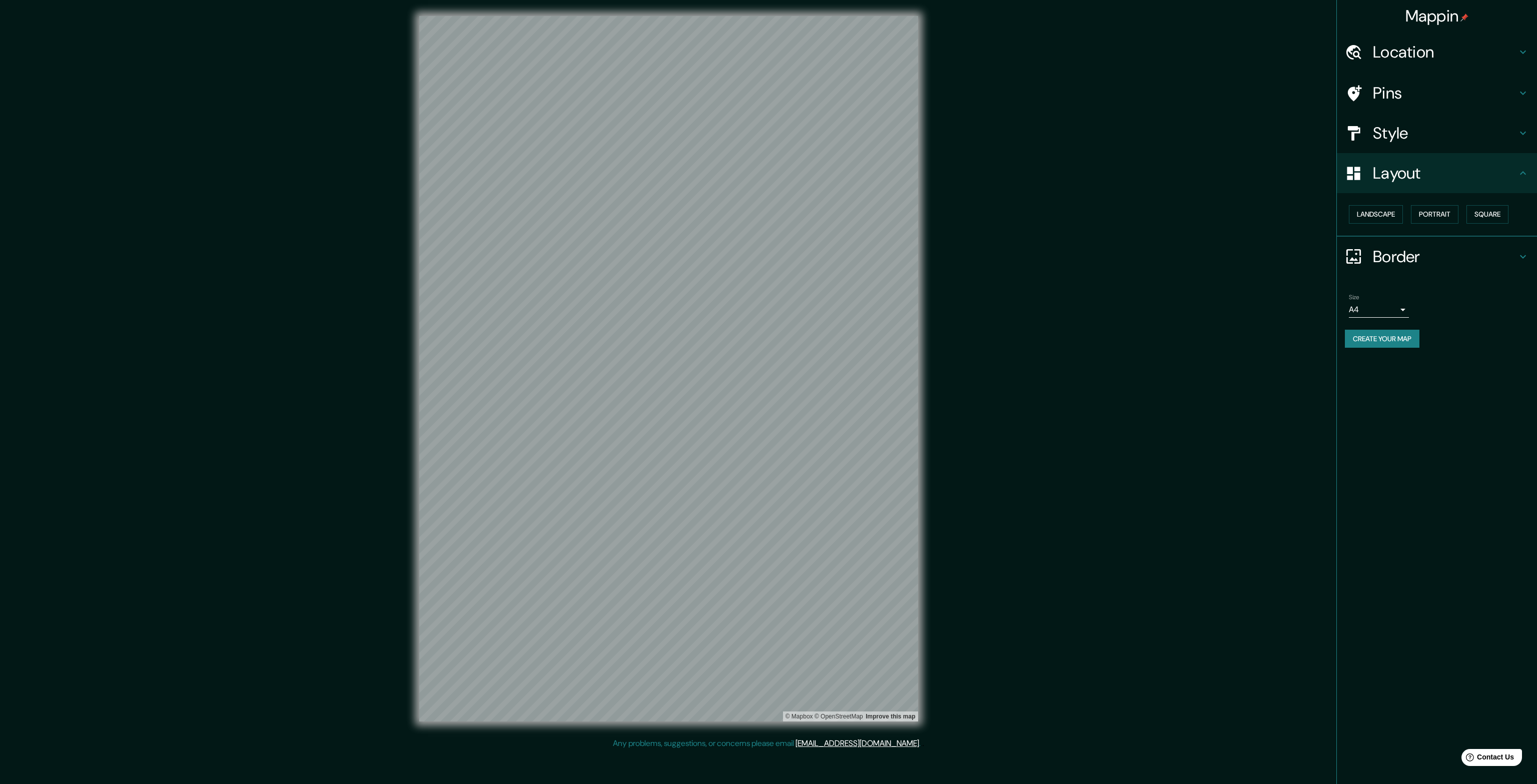
click at [1454, 439] on div "Mappin Location [STREET_ADDRESS] Strada Occidentului Bogdana [GEOGRAPHIC_DATA],…" at bounding box center [1437, 392] width 200 height 784
